Goal: Information Seeking & Learning: Learn about a topic

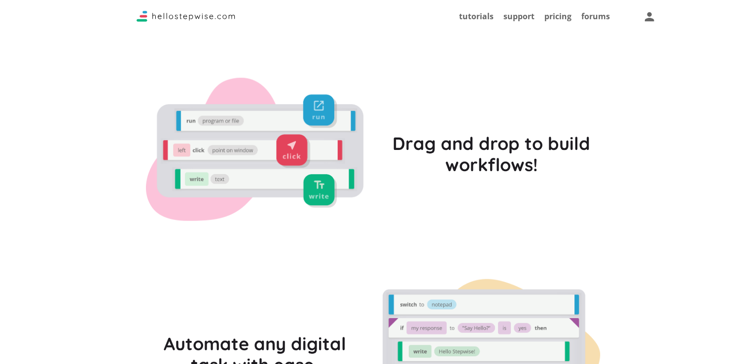
scroll to position [2279, 0]
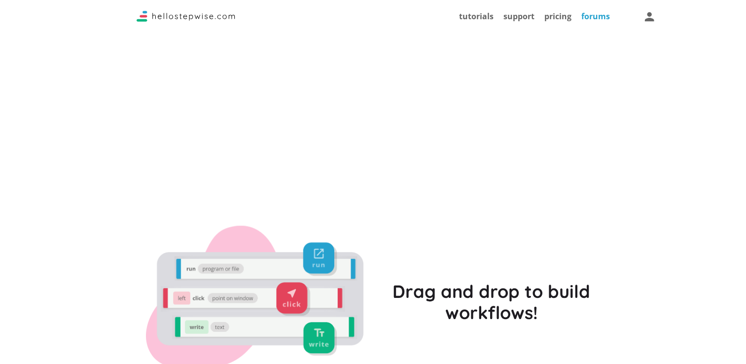
click at [593, 18] on link "forums" at bounding box center [596, 16] width 29 height 11
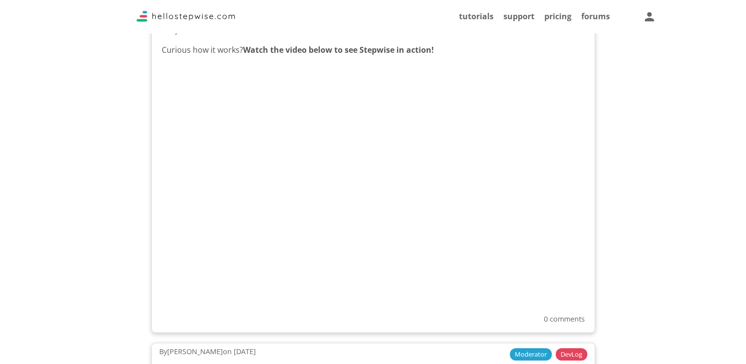
scroll to position [247, 0]
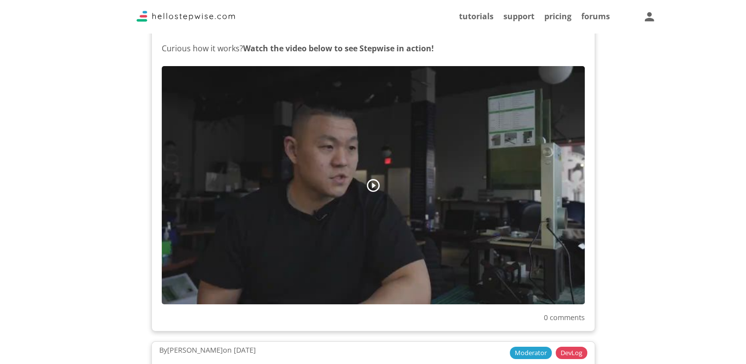
click at [363, 191] on div at bounding box center [373, 185] width 423 height 238
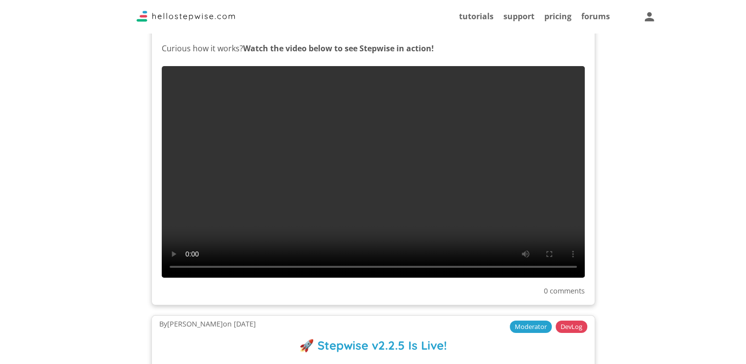
click at [384, 217] on video at bounding box center [373, 172] width 423 height 212
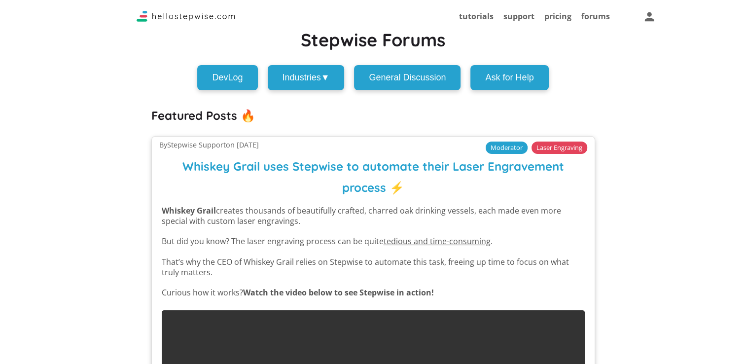
scroll to position [0, 0]
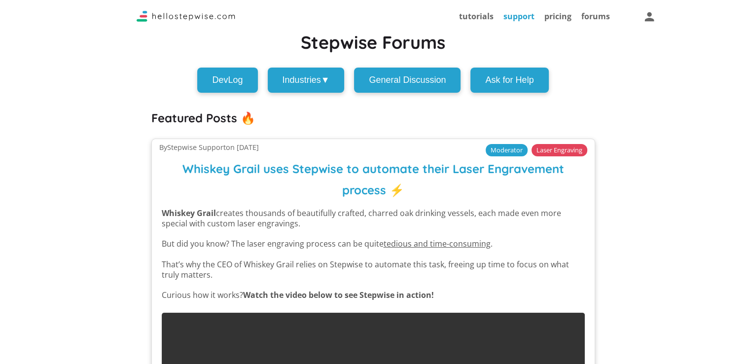
click at [525, 17] on link "support" at bounding box center [519, 16] width 31 height 11
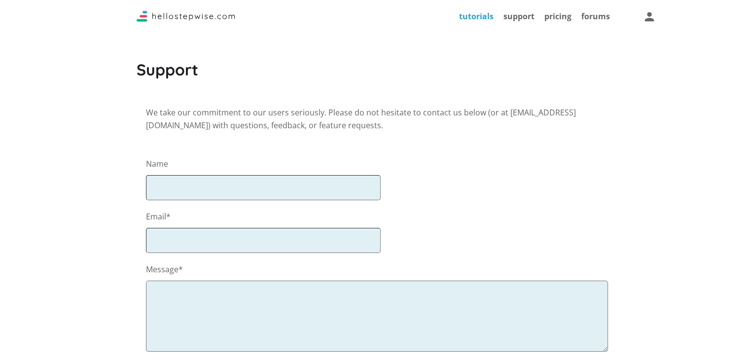
click at [487, 21] on link "tutorials" at bounding box center [476, 16] width 35 height 11
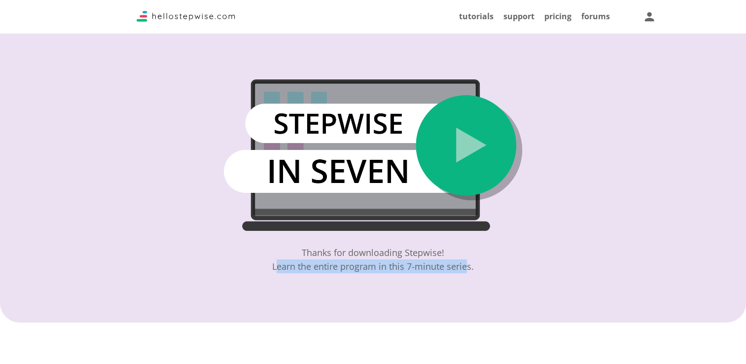
drag, startPoint x: 279, startPoint y: 267, endPoint x: 477, endPoint y: 271, distance: 197.4
click at [471, 277] on div "Thanks for downloading Stepwise! Learn the entire program in this 7-minute seri…" at bounding box center [373, 161] width 746 height 323
click at [479, 146] on img at bounding box center [373, 154] width 298 height 151
click at [384, 159] on img at bounding box center [373, 154] width 298 height 151
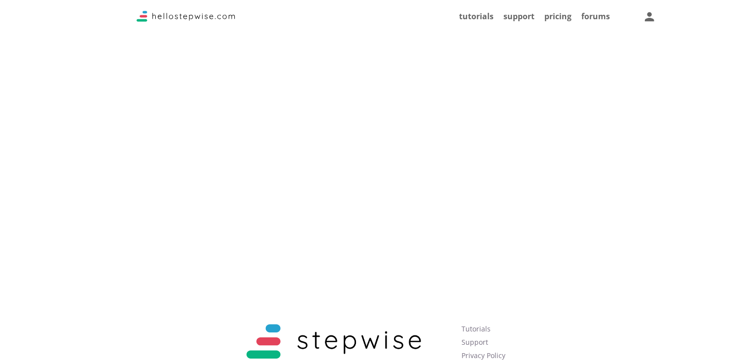
scroll to position [2169, 0]
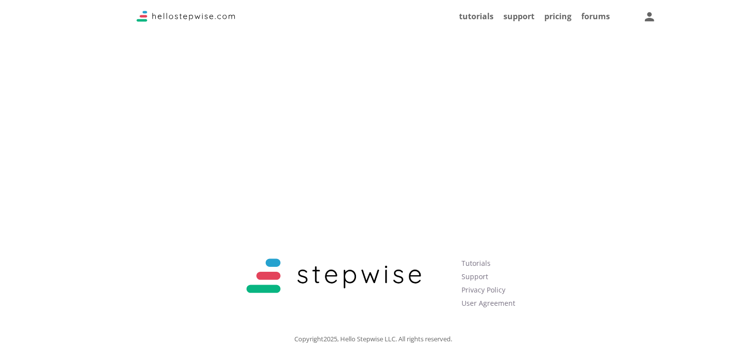
click at [493, 293] on li "Privacy Policy" at bounding box center [512, 289] width 100 height 13
click at [491, 291] on link "Privacy Policy" at bounding box center [484, 289] width 44 height 9
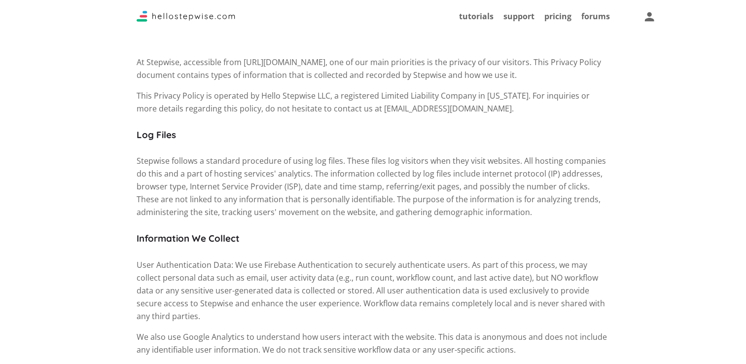
scroll to position [49, 0]
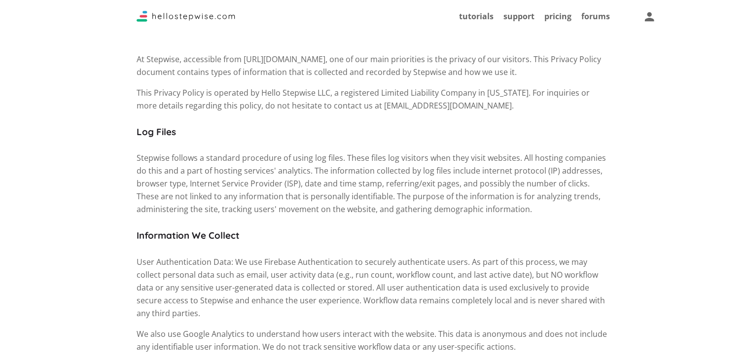
click at [162, 61] on p "At Stepwise, accessible from [URL][DOMAIN_NAME], one of our main priorities is …" at bounding box center [374, 66] width 474 height 26
click at [335, 60] on p "At Stepwise, accessible from [URL][DOMAIN_NAME], one of our main priorities is …" at bounding box center [374, 66] width 474 height 26
drag, startPoint x: 336, startPoint y: 61, endPoint x: 249, endPoint y: 57, distance: 86.9
click at [249, 57] on p "At Stepwise, accessible from [URL][DOMAIN_NAME], one of our main priorities is …" at bounding box center [374, 66] width 474 height 26
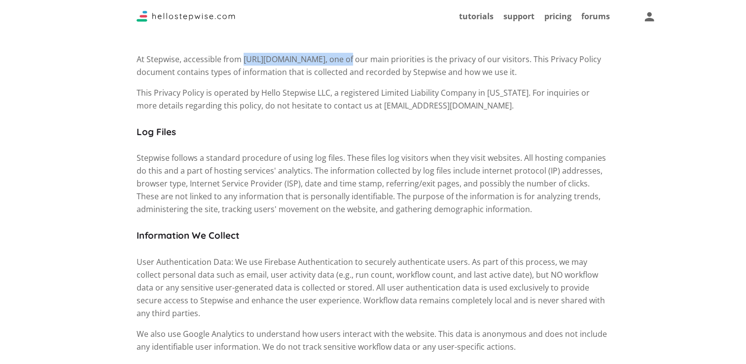
copy p "[URL][DOMAIN_NAME],"
